Goal: Task Accomplishment & Management: Manage account settings

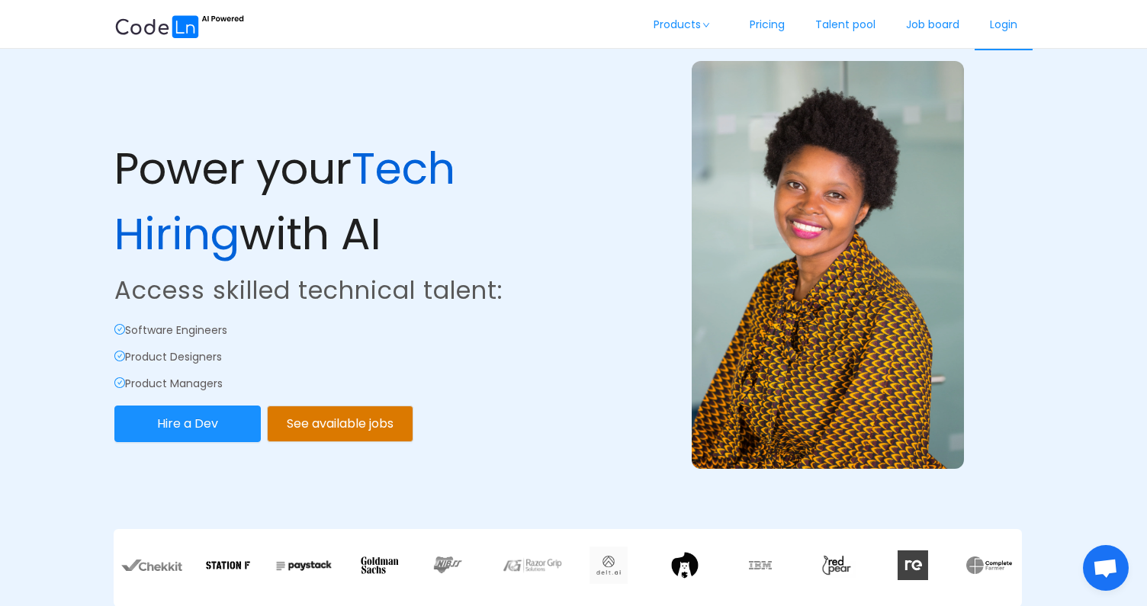
click at [1007, 21] on link "Login" at bounding box center [1003, 25] width 58 height 50
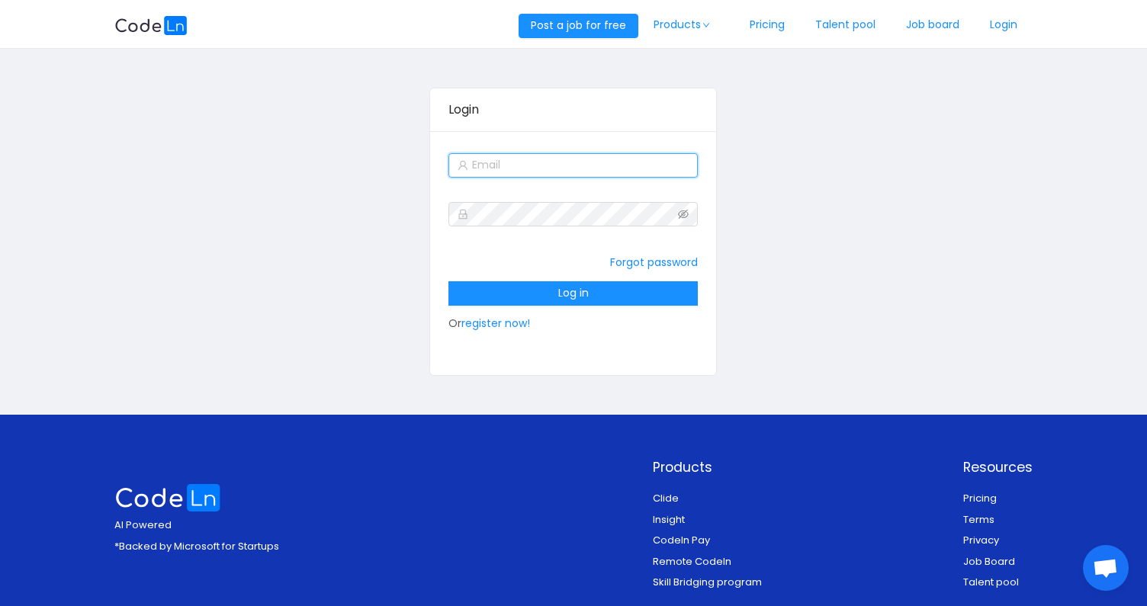
click at [573, 165] on input "text" at bounding box center [572, 165] width 249 height 24
type input "robertruhiu@gmail.com"
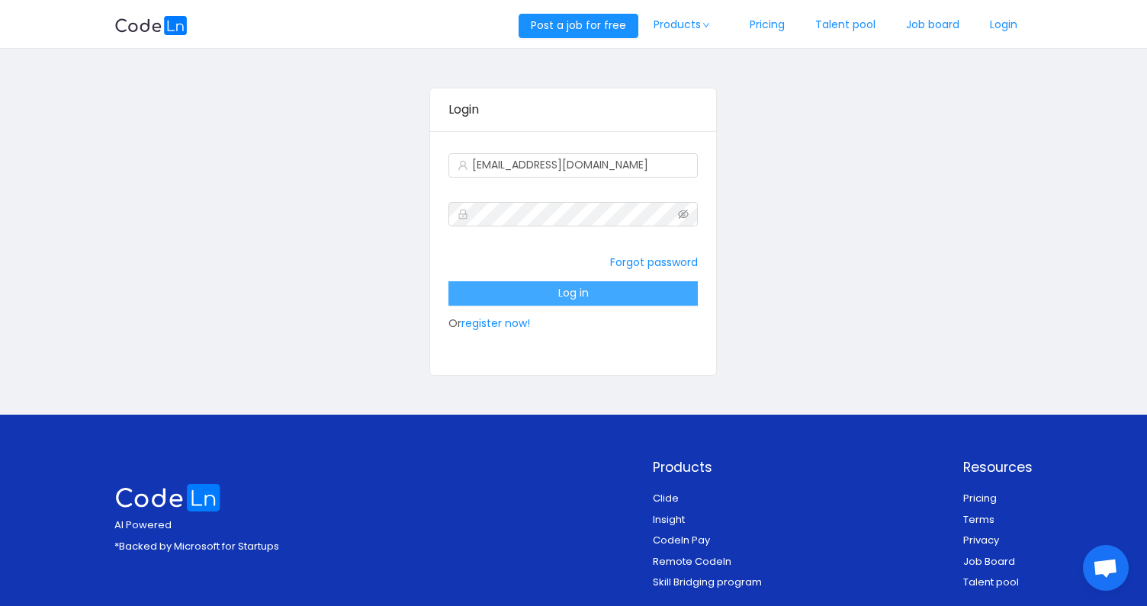
click at [547, 287] on button "Log in" at bounding box center [572, 293] width 249 height 24
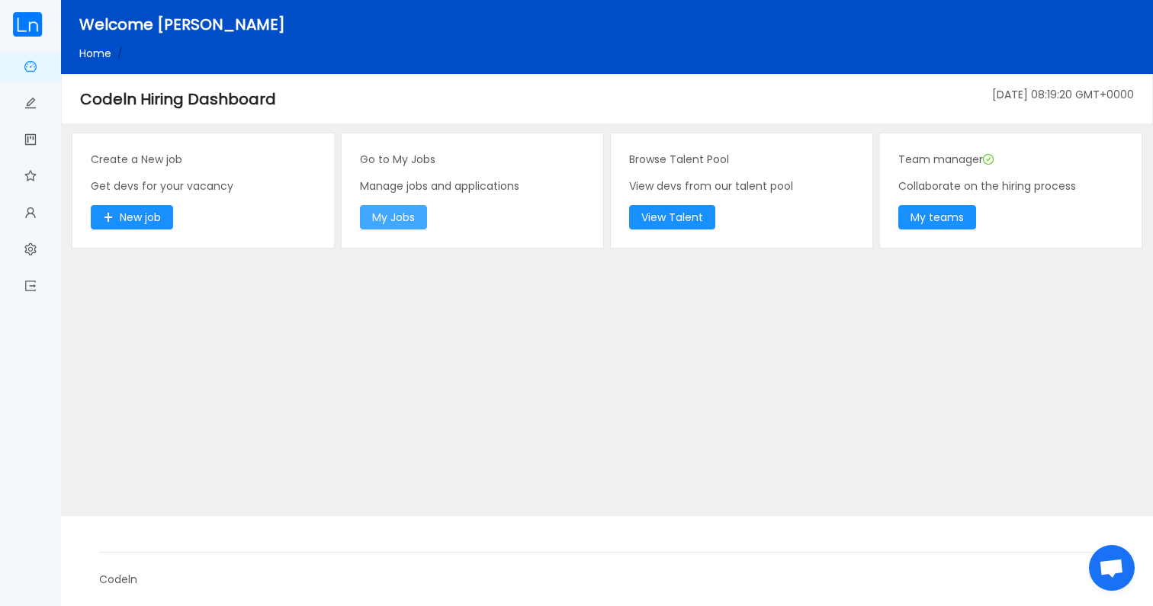
click at [426, 211] on button "My Jobs" at bounding box center [393, 217] width 67 height 24
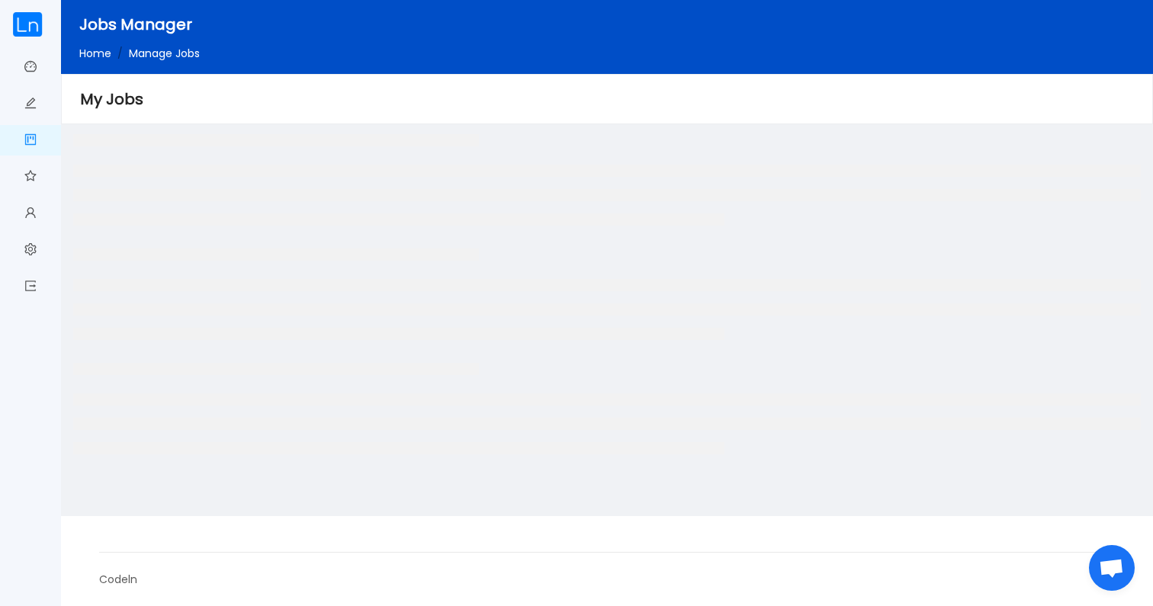
click at [421, 211] on ul at bounding box center [606, 195] width 1067 height 61
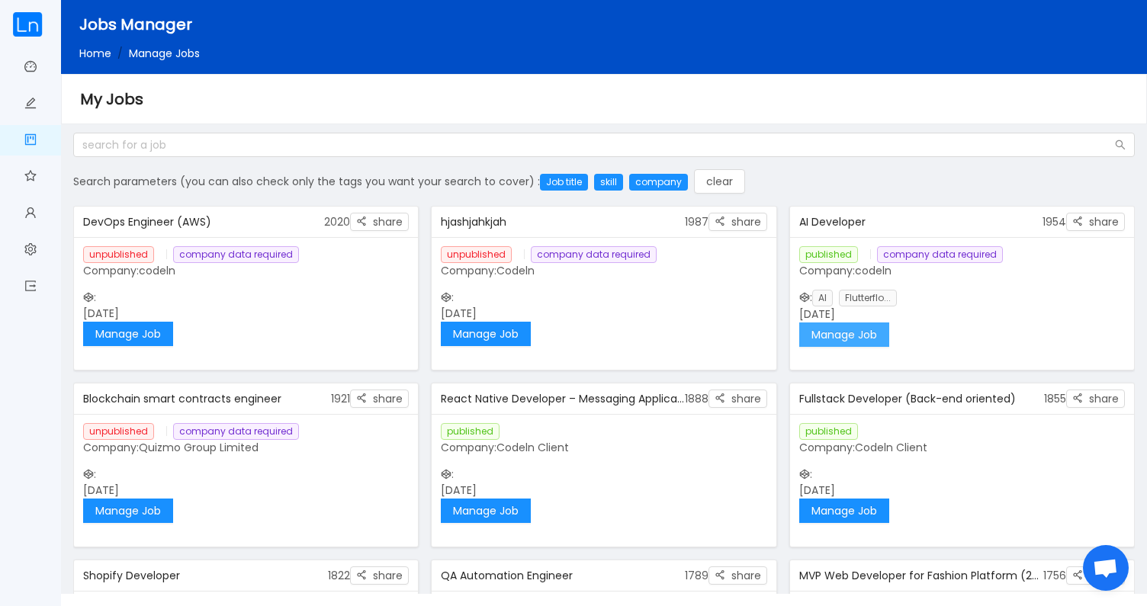
click at [828, 323] on button "Manage Job" at bounding box center [844, 335] width 90 height 24
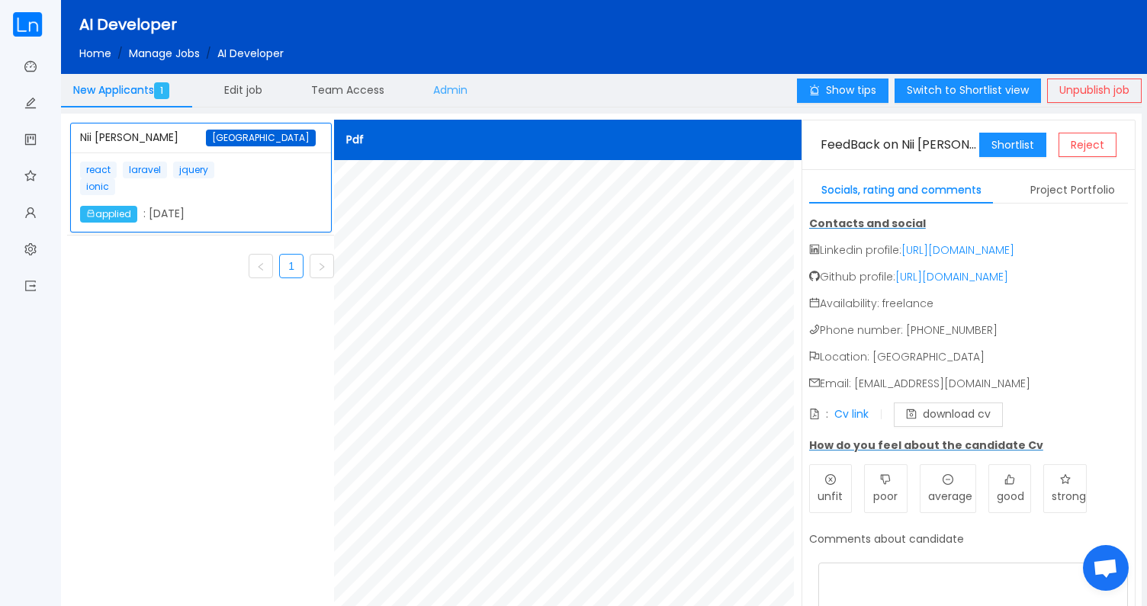
click at [451, 88] on span "Admin" at bounding box center [450, 89] width 34 height 15
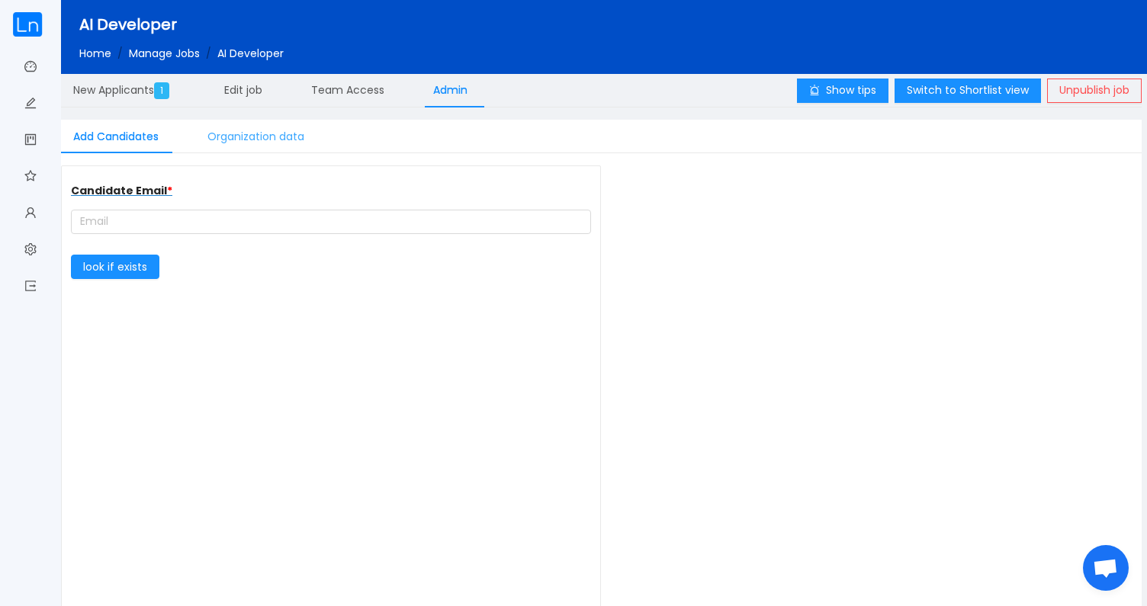
click at [236, 129] on div "Organization data" at bounding box center [255, 137] width 121 height 34
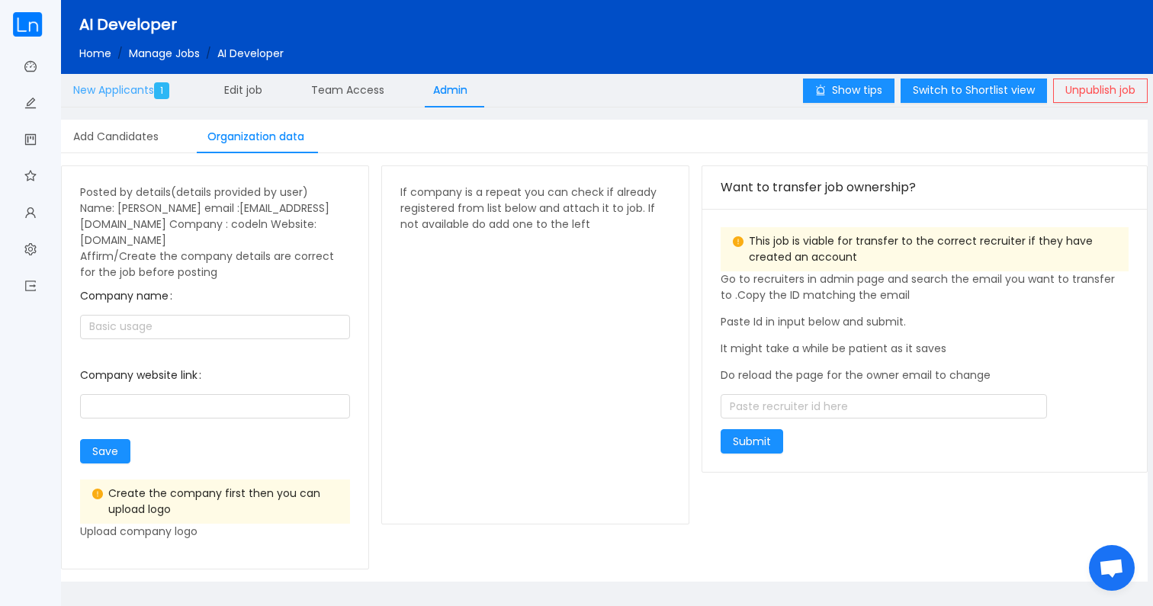
click at [132, 93] on span "New Applicants 1" at bounding box center [124, 89] width 102 height 15
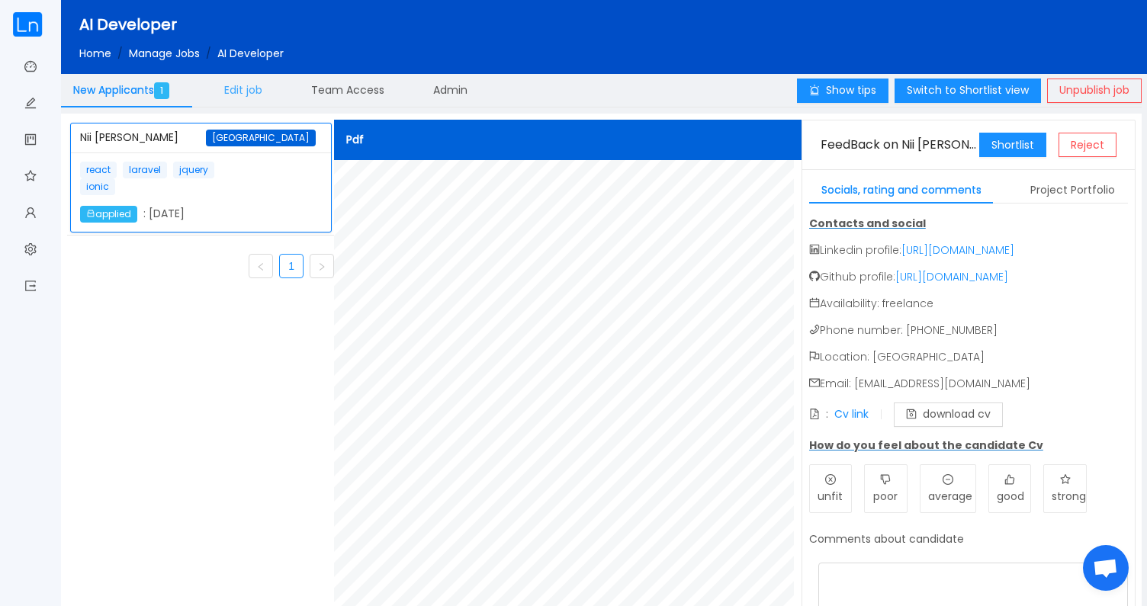
click at [259, 80] on div "Edit job" at bounding box center [243, 90] width 63 height 34
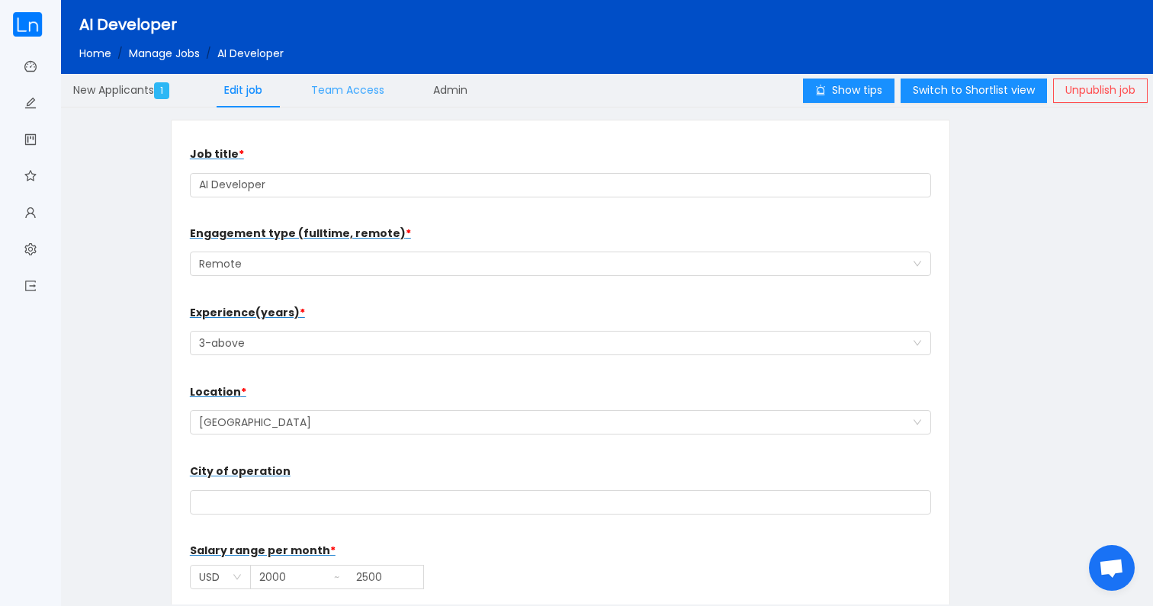
click at [345, 84] on span "Team Access" at bounding box center [347, 89] width 73 height 15
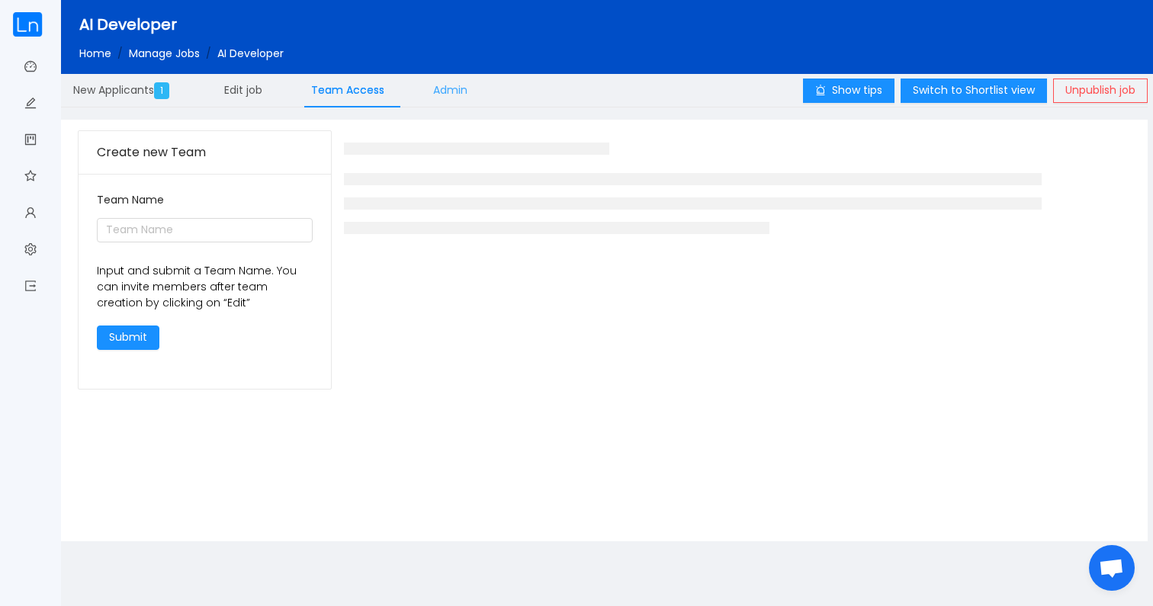
click at [450, 82] on div "Admin" at bounding box center [450, 90] width 59 height 34
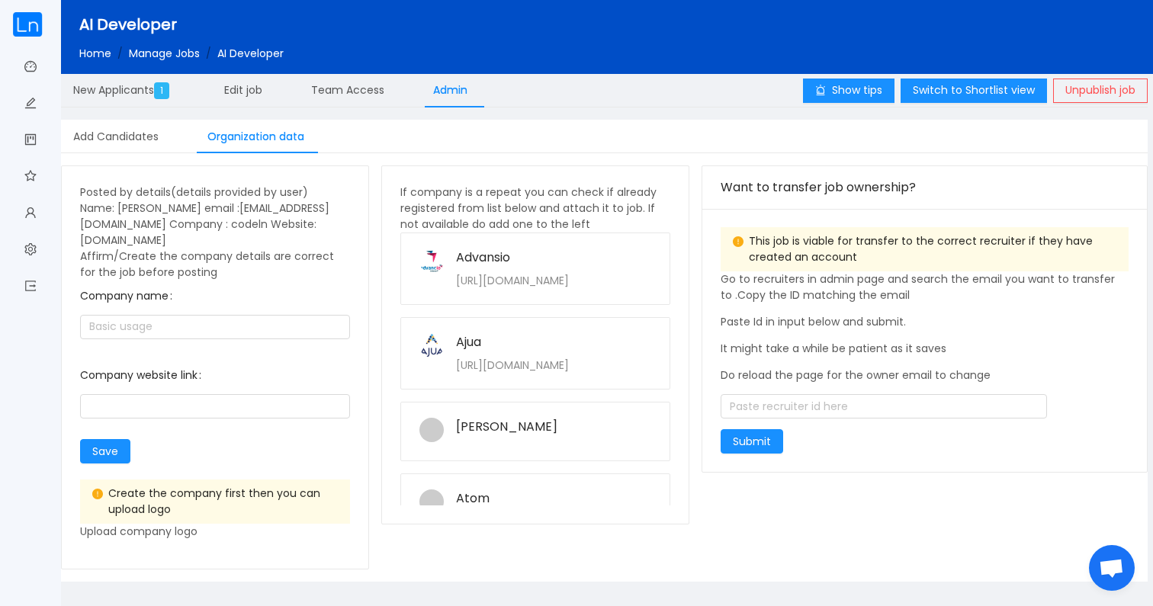
click at [142, 55] on link "Manage Jobs" at bounding box center [164, 53] width 71 height 15
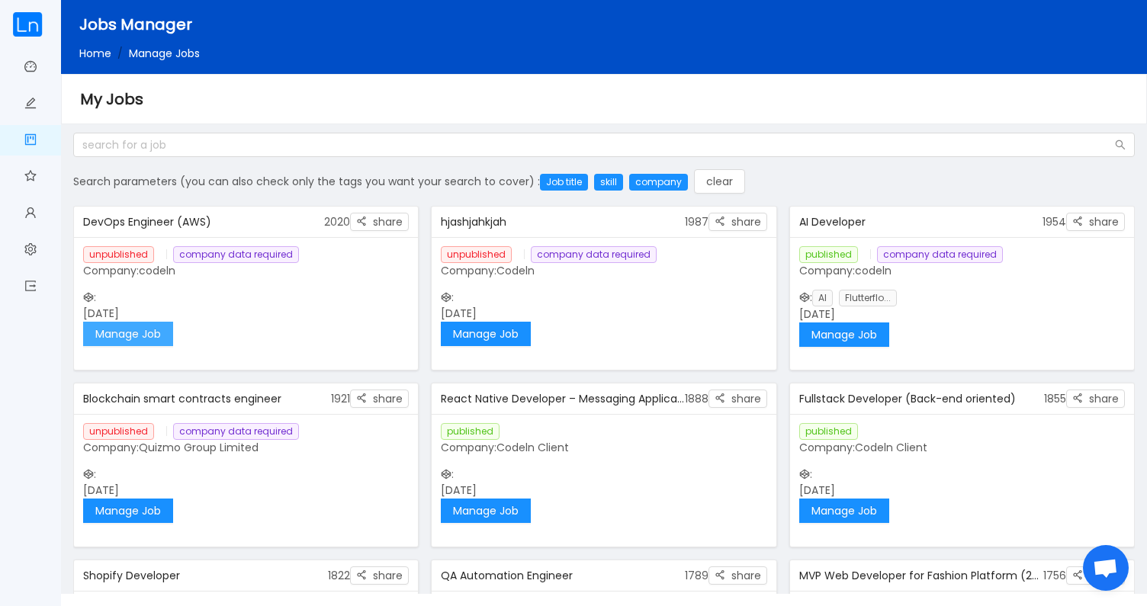
click at [149, 338] on button "Manage Job" at bounding box center [128, 334] width 90 height 24
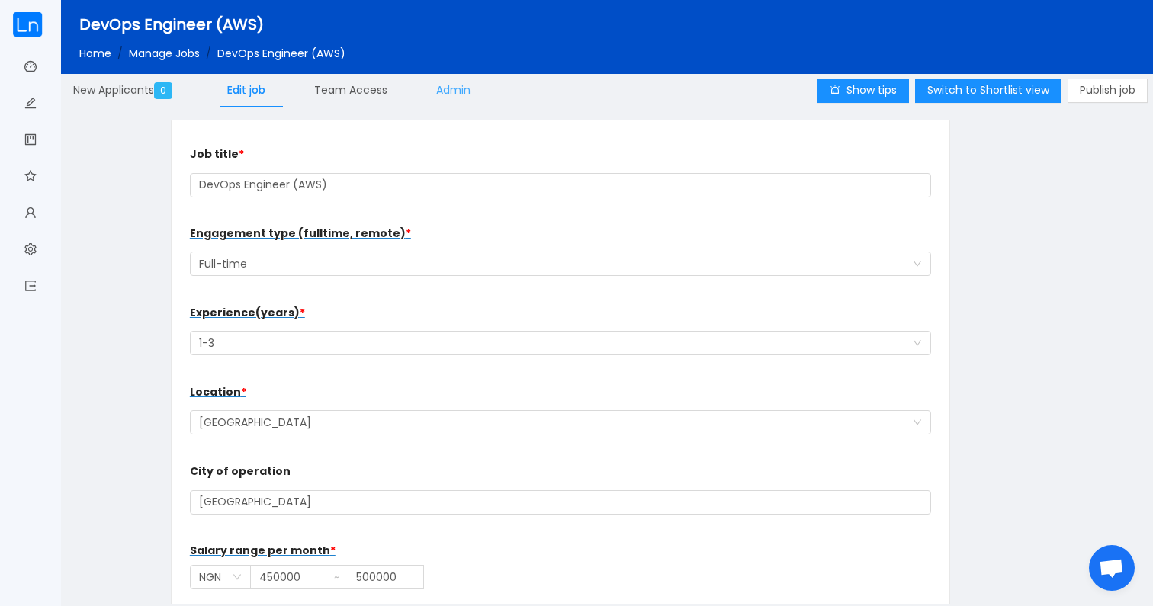
click at [442, 88] on span "Admin" at bounding box center [453, 89] width 34 height 15
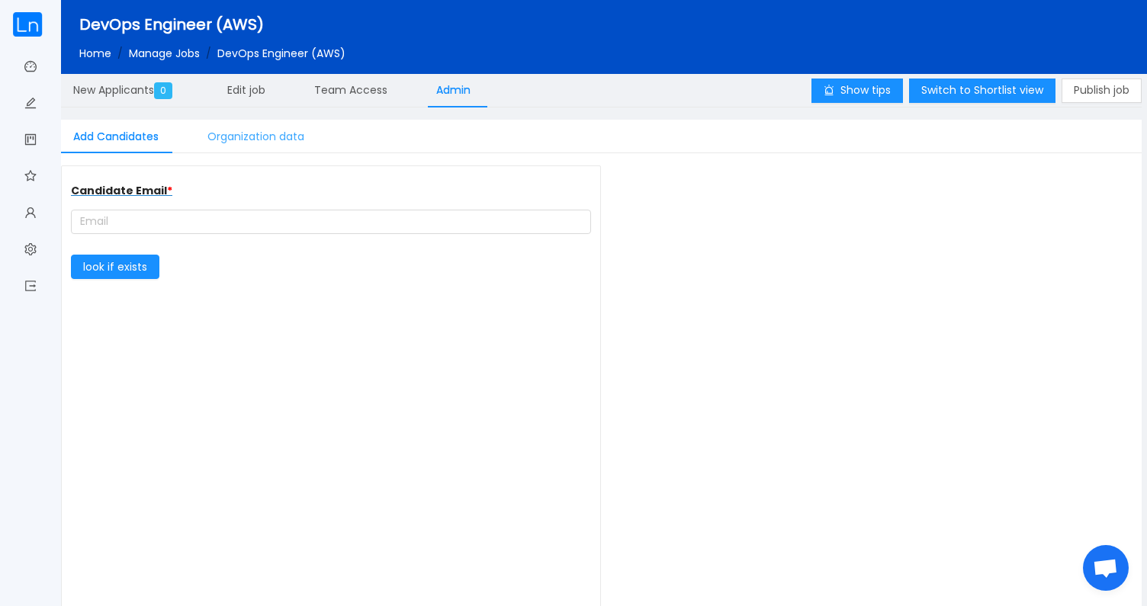
click at [280, 132] on div "Organization data" at bounding box center [255, 137] width 121 height 34
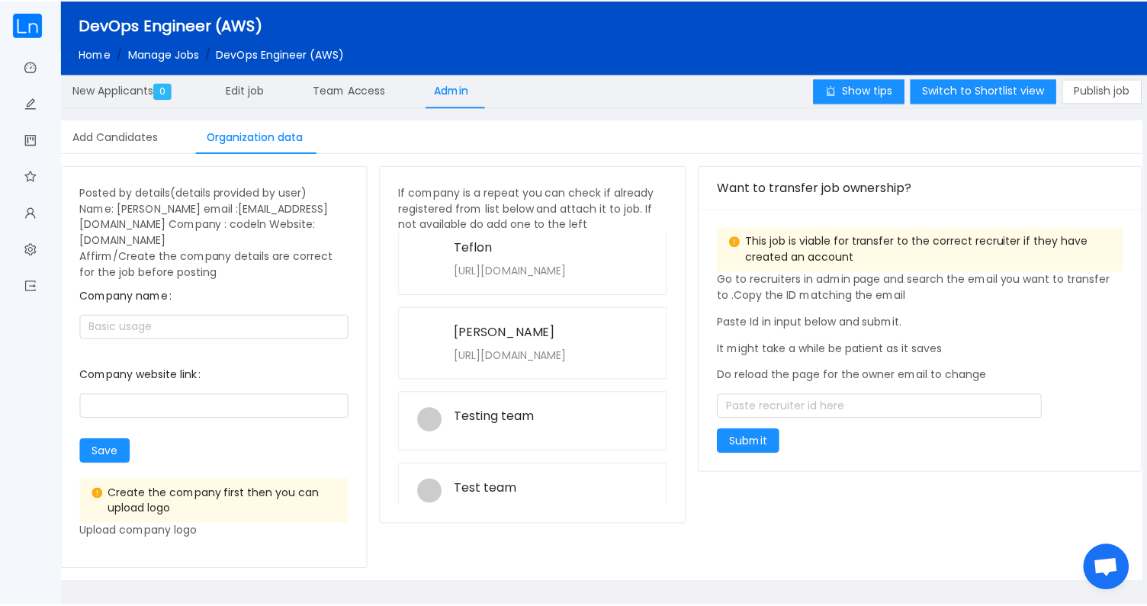
scroll to position [8004, 0]
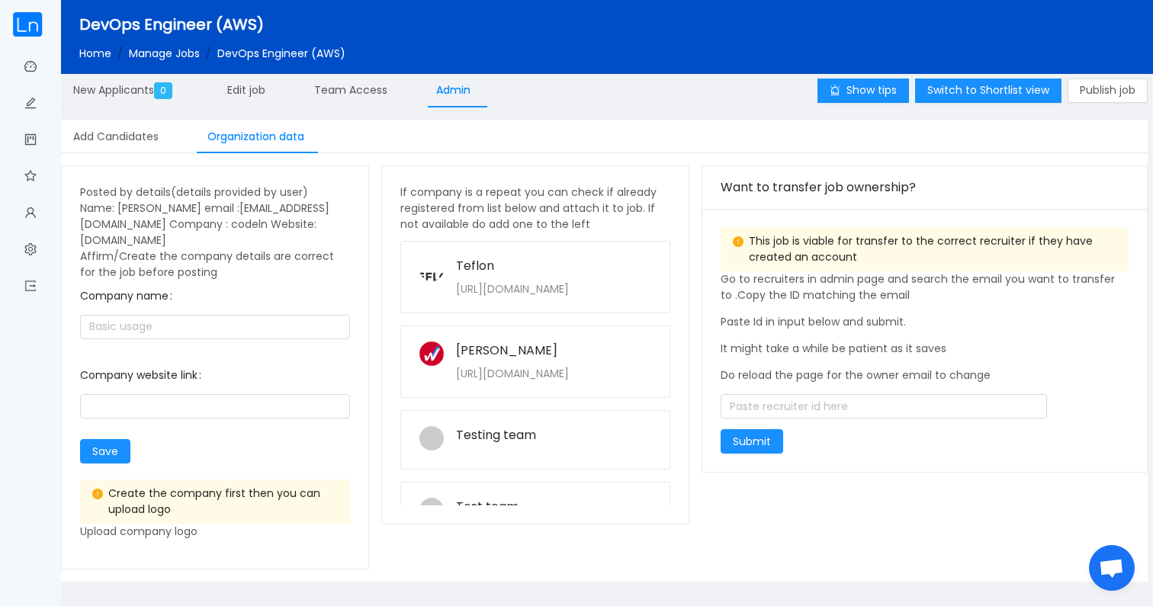
click at [526, 281] on div "https://teflonhub.com/" at bounding box center [553, 289] width 195 height 16
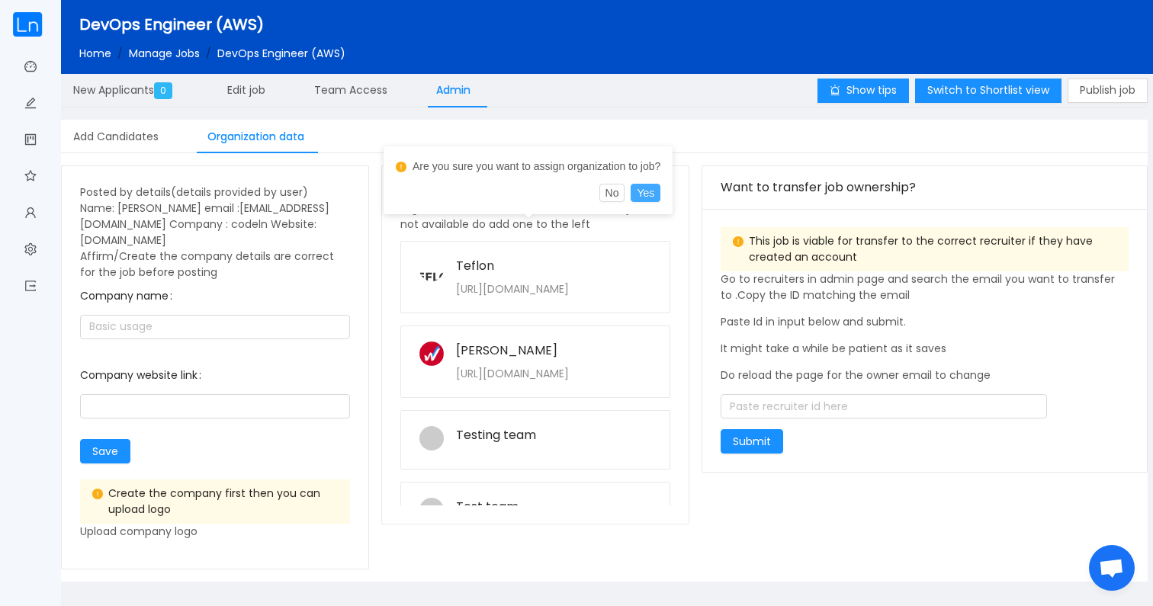
click at [660, 197] on button "Yes" at bounding box center [646, 193] width 30 height 18
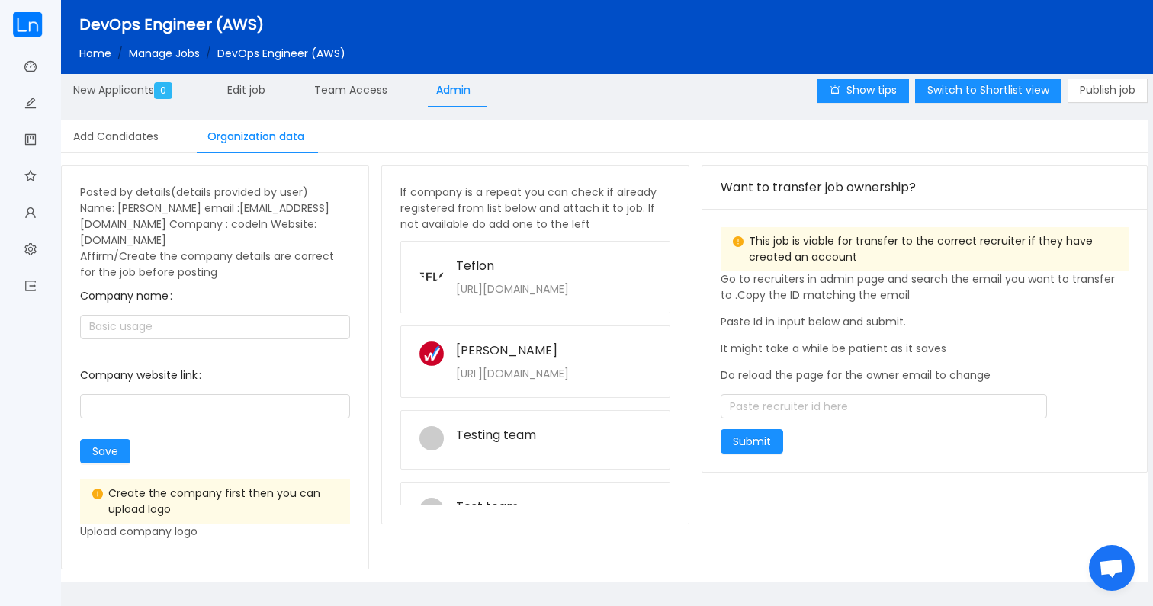
type input "Teflon"
type input "https://teflonhub.com/"
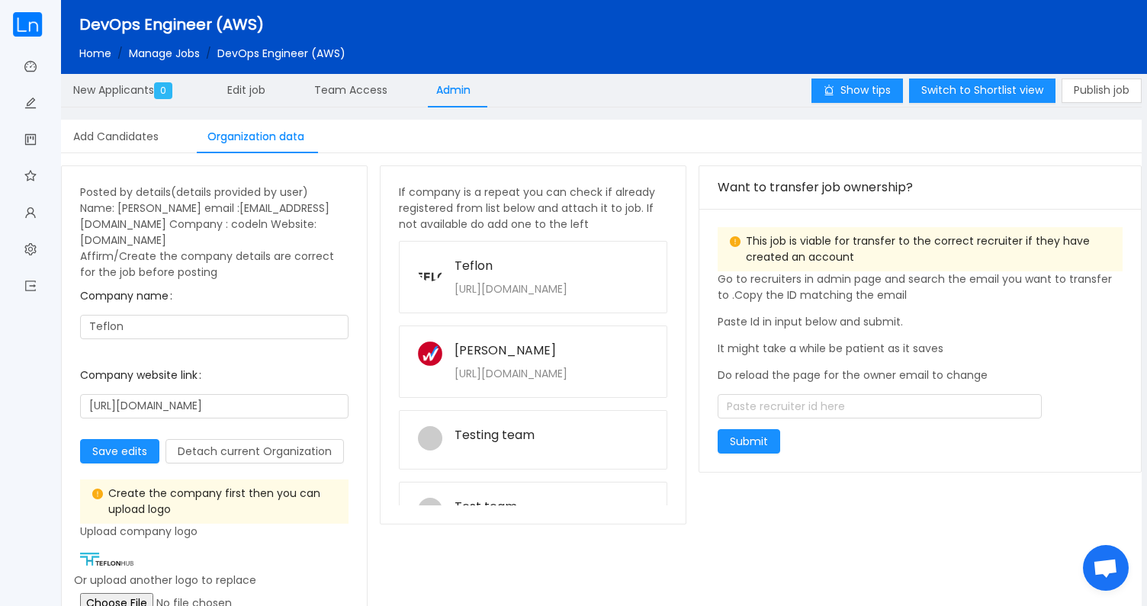
scroll to position [39, 0]
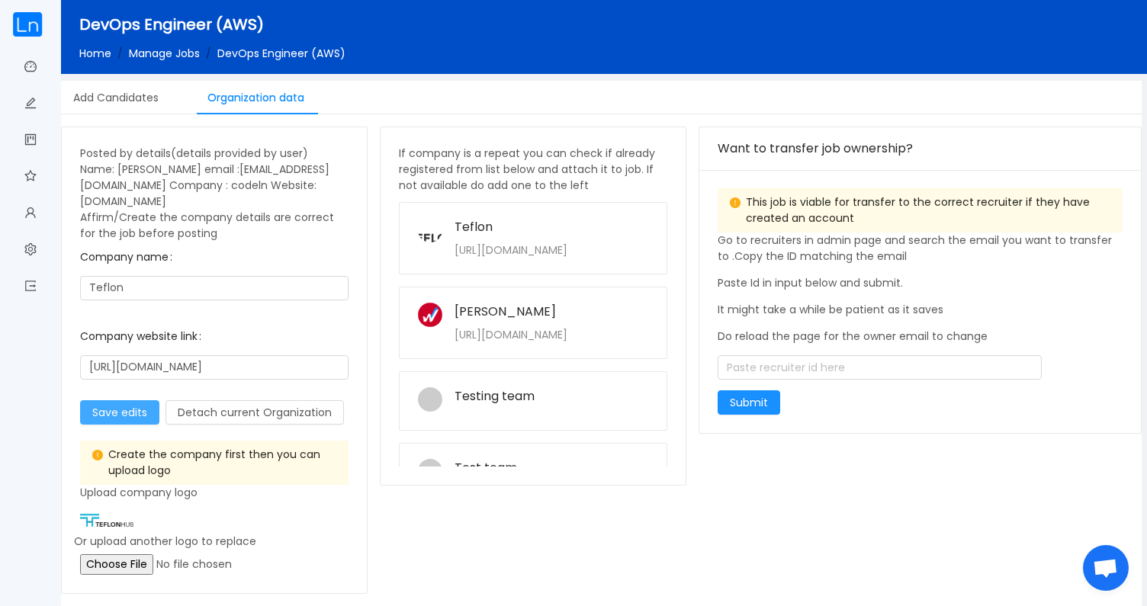
click at [112, 414] on button "Save edits" at bounding box center [119, 412] width 79 height 24
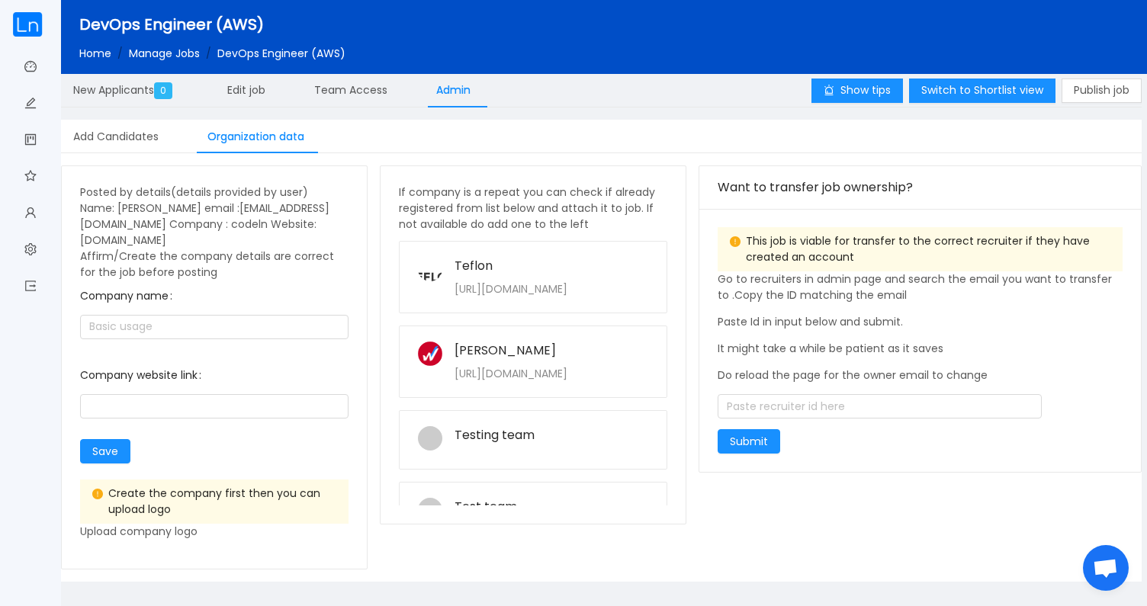
scroll to position [0, 0]
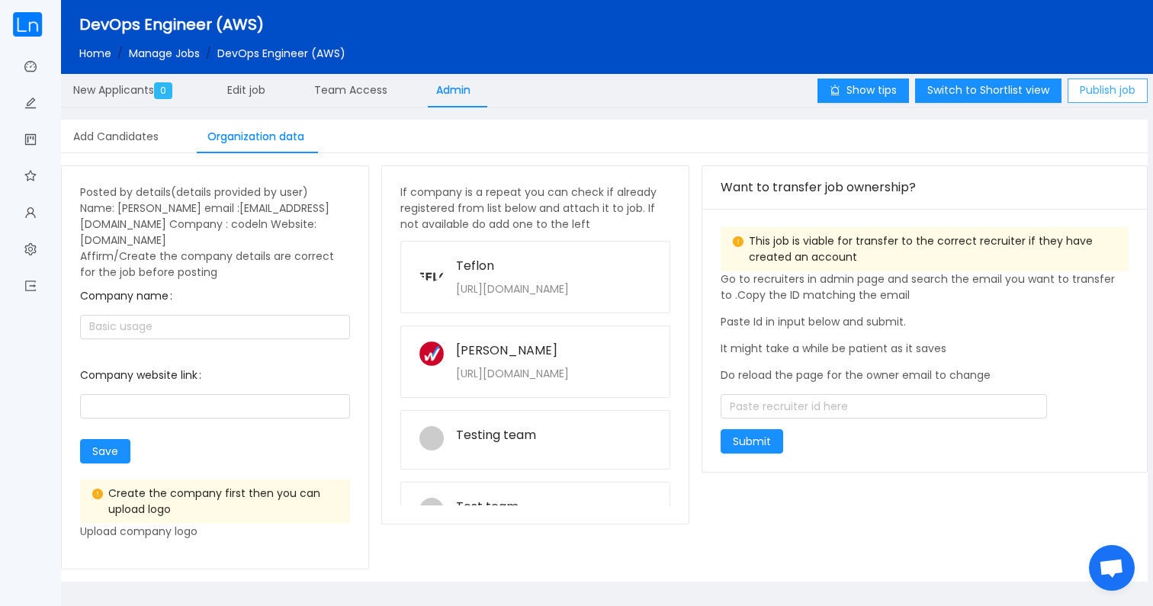
click at [1096, 85] on button "Publish job" at bounding box center [1107, 91] width 80 height 24
click at [187, 50] on link "Manage Jobs" at bounding box center [164, 53] width 71 height 15
